Goal: Navigation & Orientation: Find specific page/section

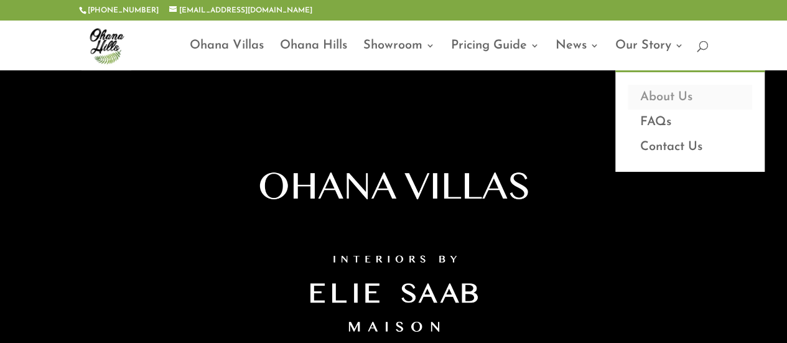
click at [660, 96] on link "About Us" at bounding box center [690, 97] width 124 height 25
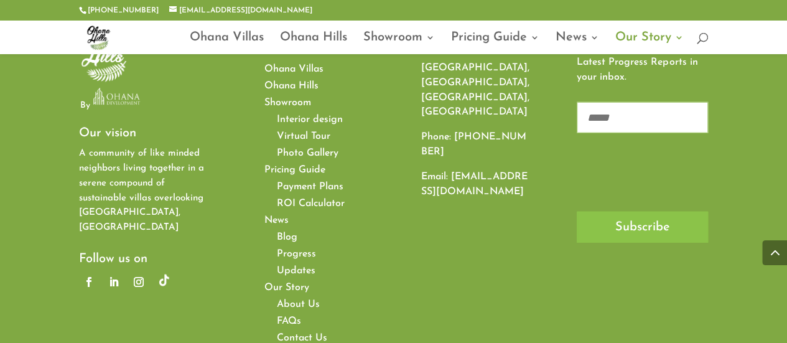
scroll to position [1645, 0]
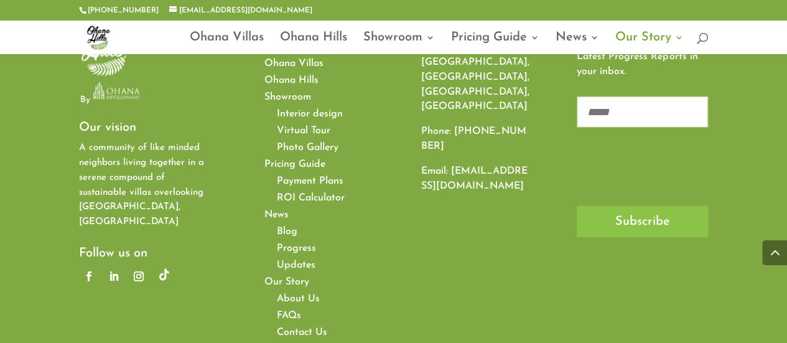
click at [294, 327] on span "Contact Us" at bounding box center [302, 332] width 50 height 10
